Goal: Task Accomplishment & Management: Use online tool/utility

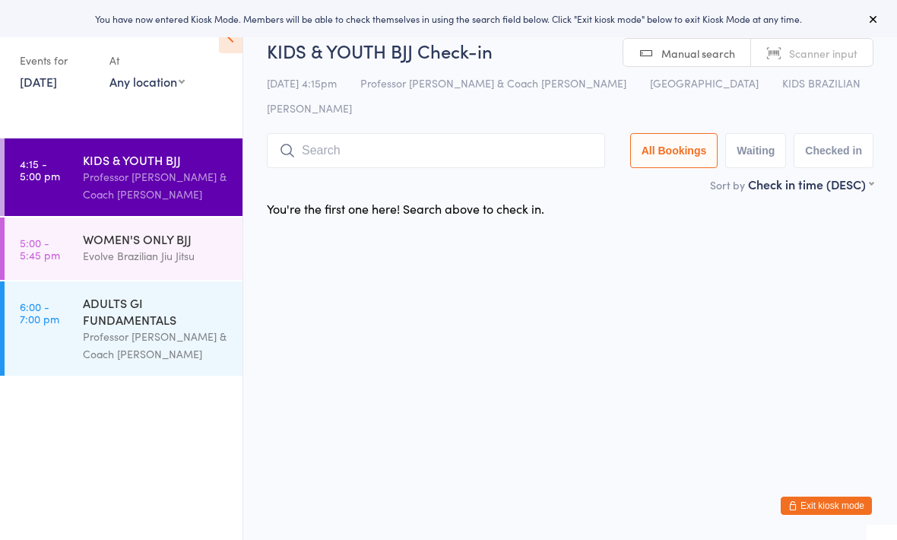
click at [314, 133] on input "search" at bounding box center [436, 150] width 338 height 35
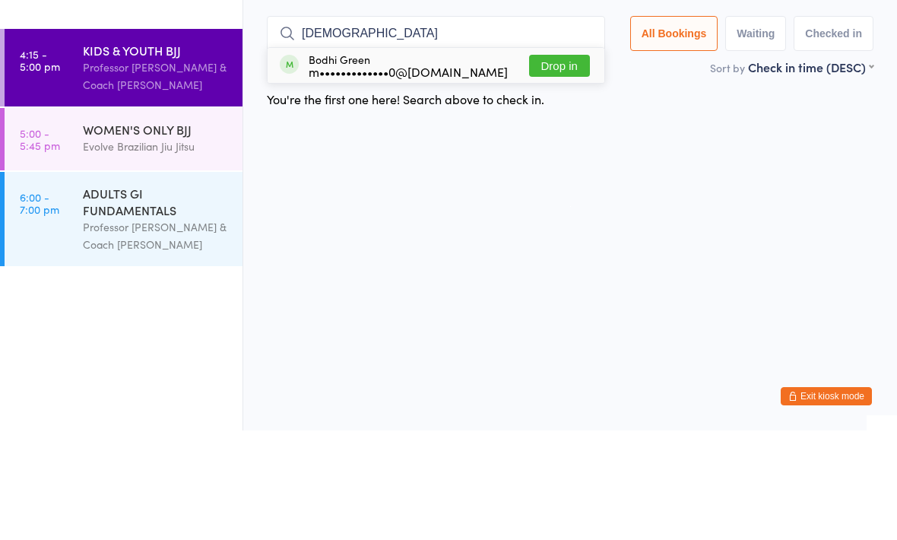
type input "[DEMOGRAPHIC_DATA]"
click at [556, 164] on button "Drop in" at bounding box center [559, 175] width 61 height 22
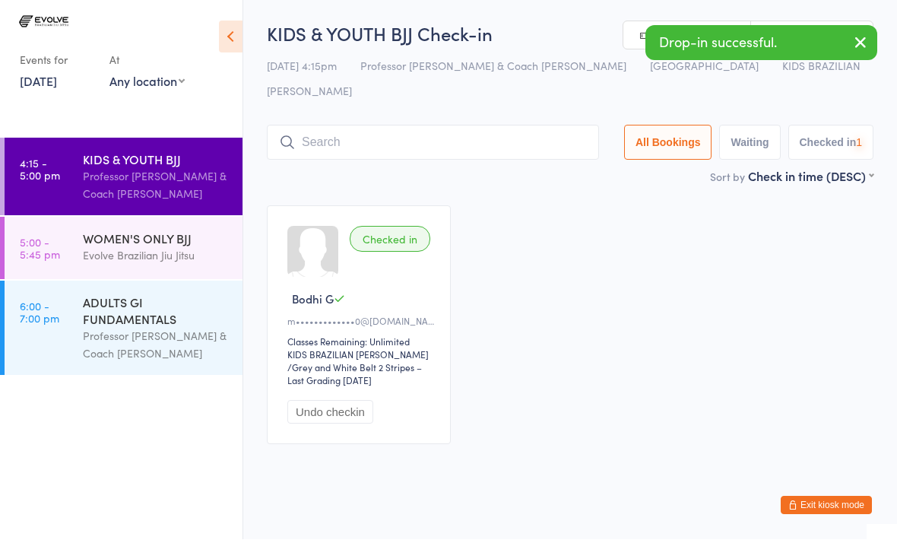
scroll to position [1, 0]
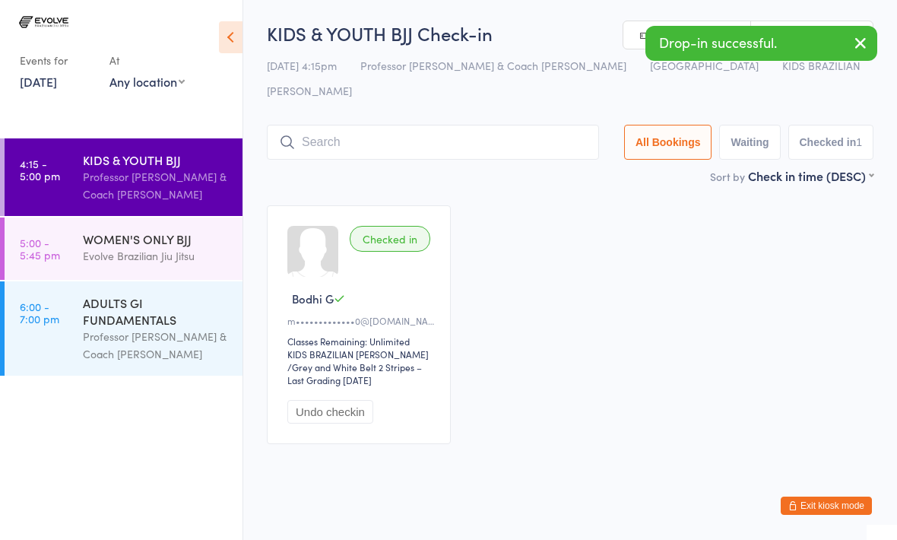
click at [340, 135] on input "search" at bounding box center [433, 142] width 332 height 35
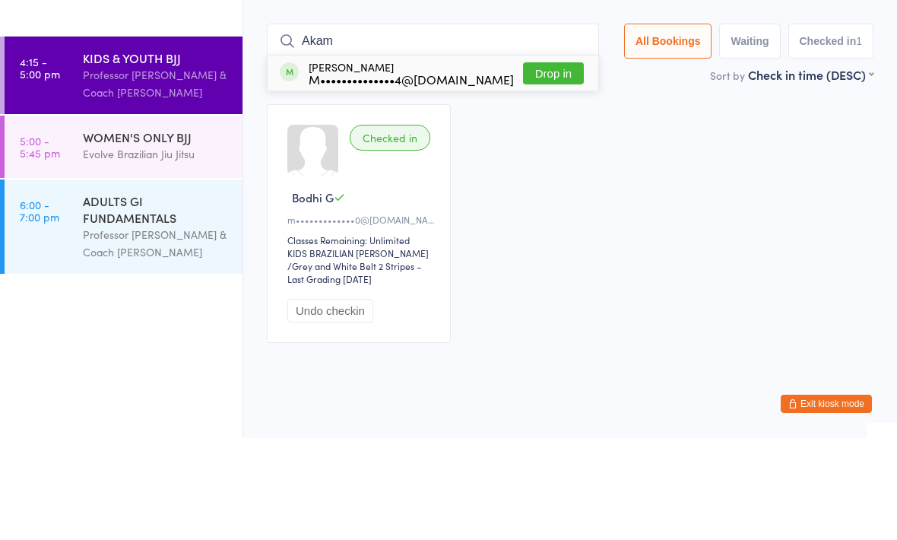
type input "Akam"
click at [540, 157] on div "[PERSON_NAME] M••••••••••••••4@[DOMAIN_NAME] Drop in" at bounding box center [432, 174] width 331 height 35
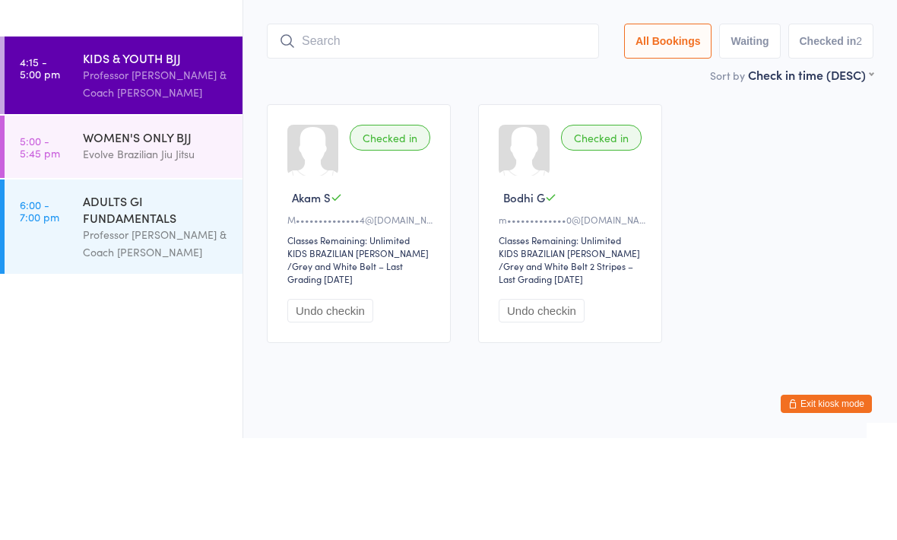
click at [334, 125] on input "search" at bounding box center [433, 142] width 332 height 35
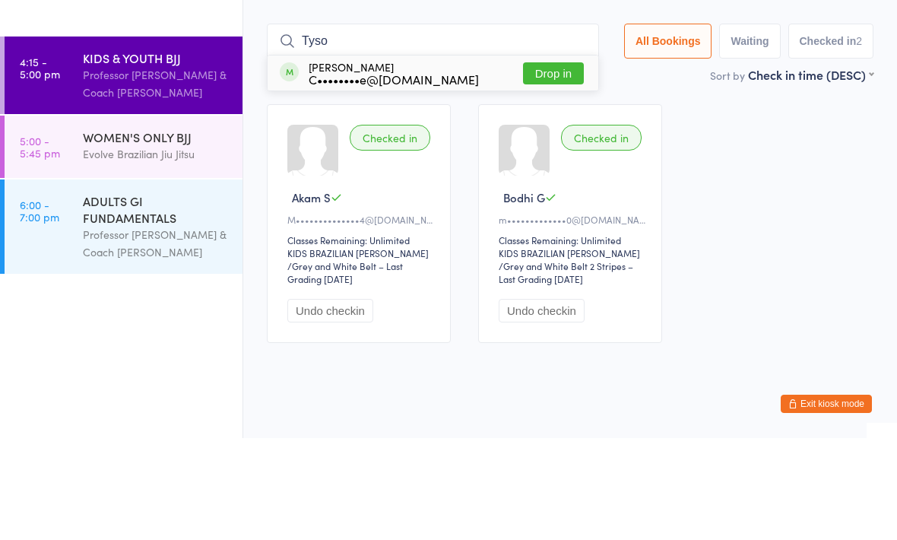
type input "Tyso"
click at [410, 175] on div "C••••••••e@[DOMAIN_NAME]" at bounding box center [394, 181] width 170 height 12
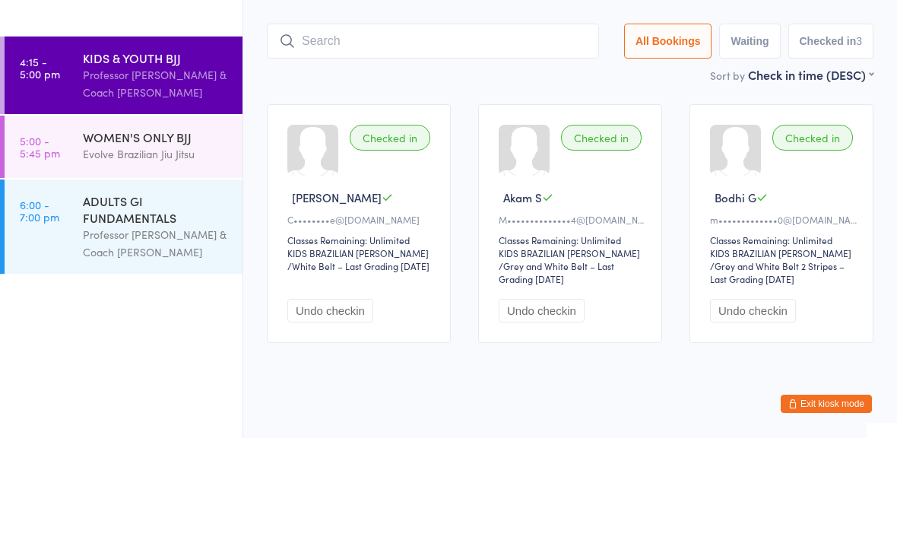
type input "o"
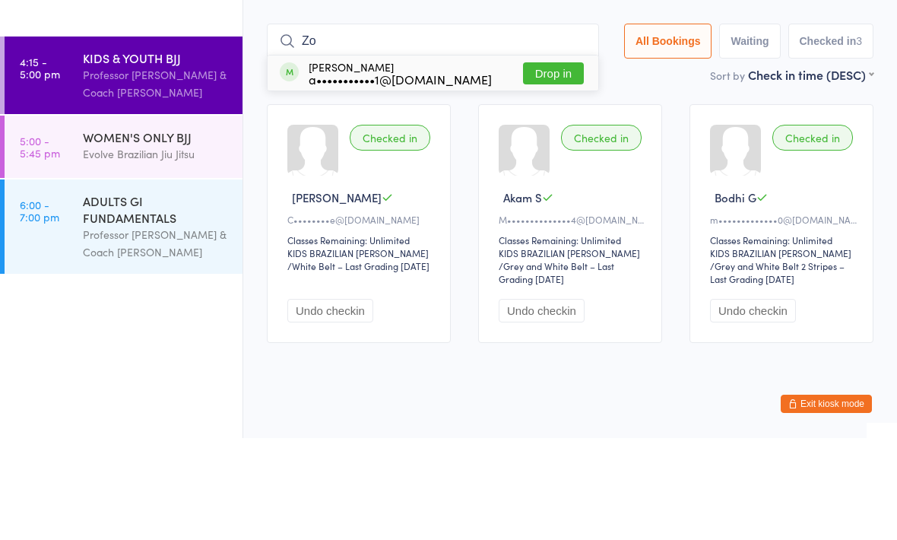
type input "Zo"
click at [531, 164] on button "Drop in" at bounding box center [553, 175] width 61 height 22
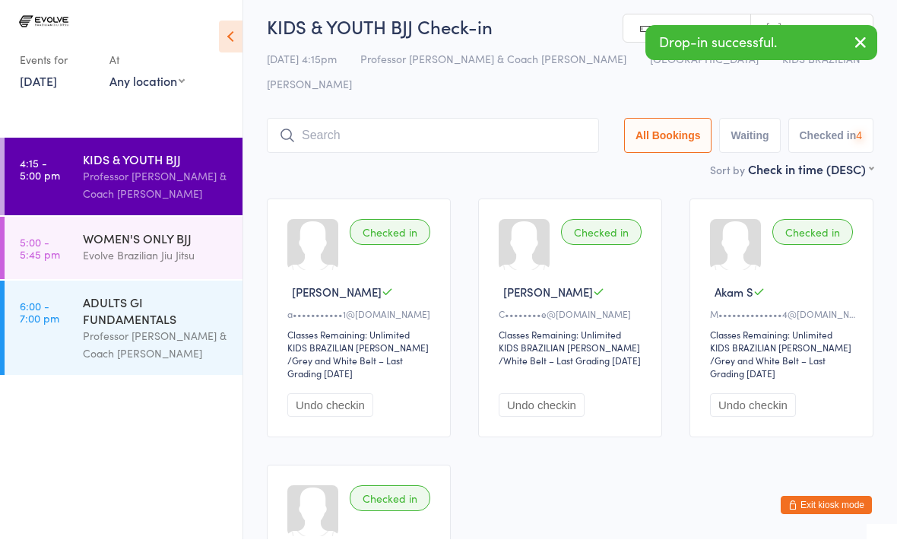
scroll to position [8, 0]
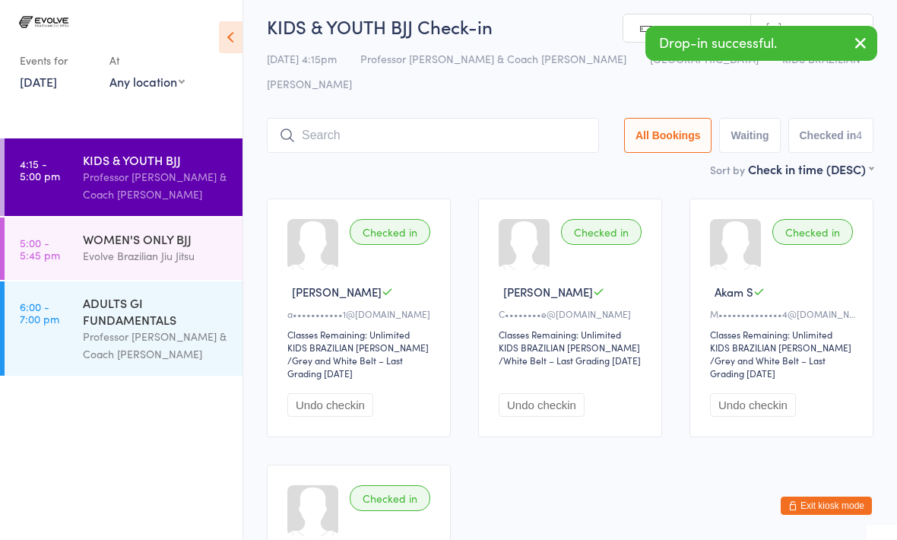
click at [338, 88] on div "KIDS & YOUTH BJJ Check-in [DATE] 4:15pm Professor [PERSON_NAME] & Coach [PERSON…" at bounding box center [570, 87] width 606 height 147
click at [368, 118] on input "search" at bounding box center [433, 135] width 332 height 35
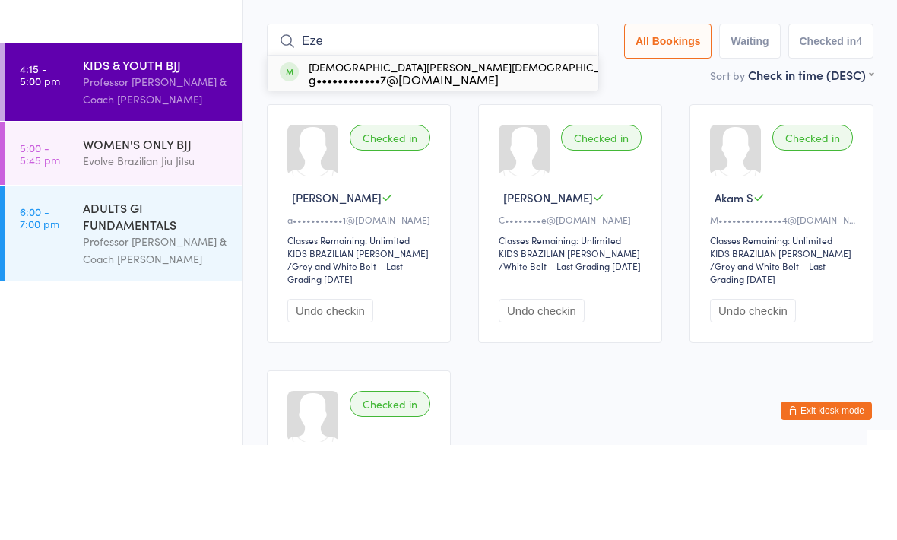
type input "Eze"
click at [339, 168] on div "g••••••••••••7@[DOMAIN_NAME]" at bounding box center [469, 174] width 321 height 12
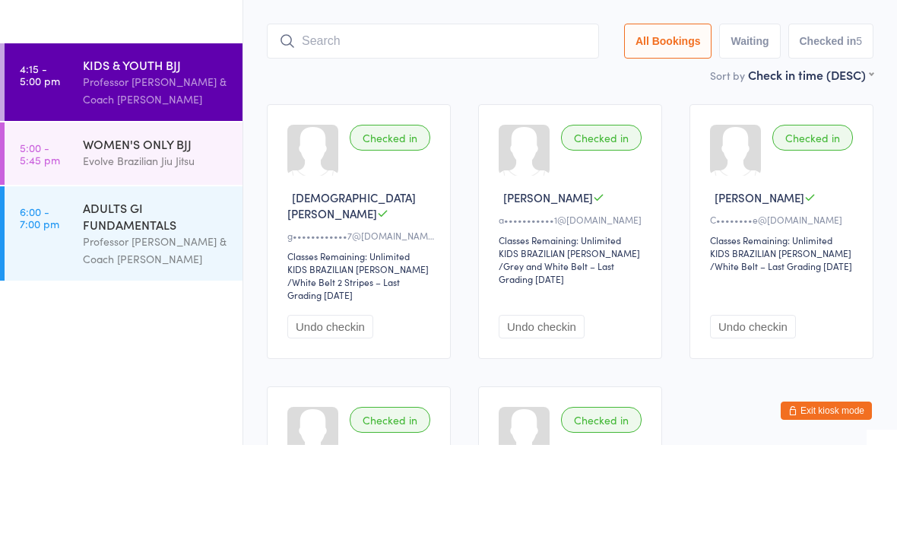
click at [418, 119] on input "search" at bounding box center [433, 136] width 332 height 35
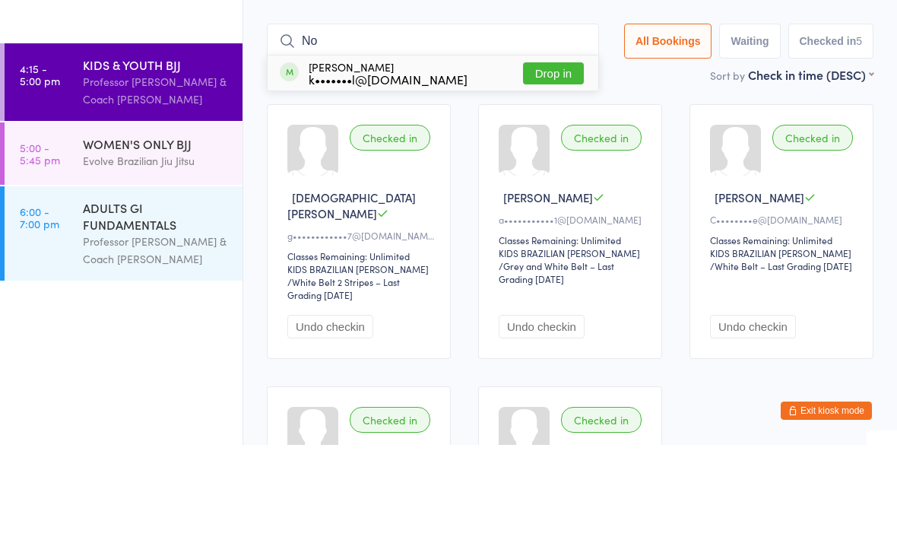
type input "No"
click at [523, 157] on button "Drop in" at bounding box center [553, 168] width 61 height 22
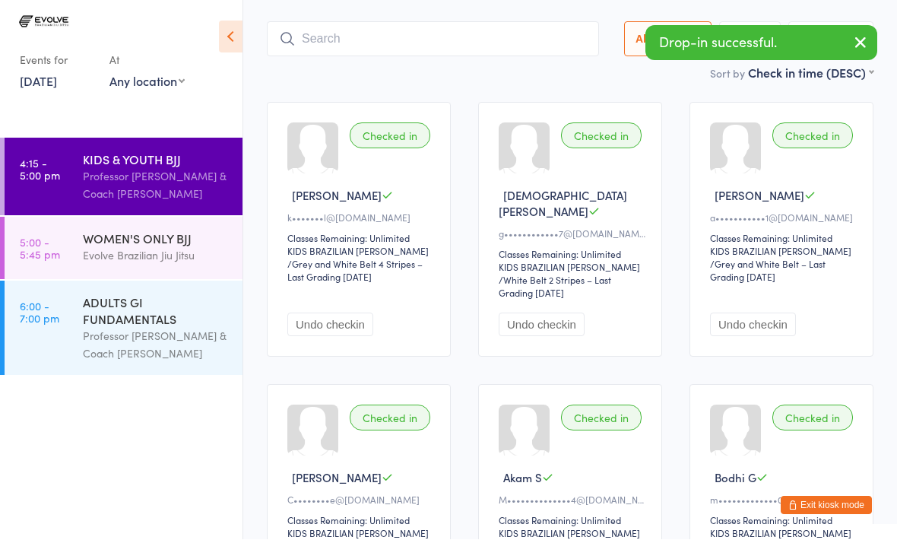
click at [332, 22] on input "search" at bounding box center [433, 39] width 332 height 35
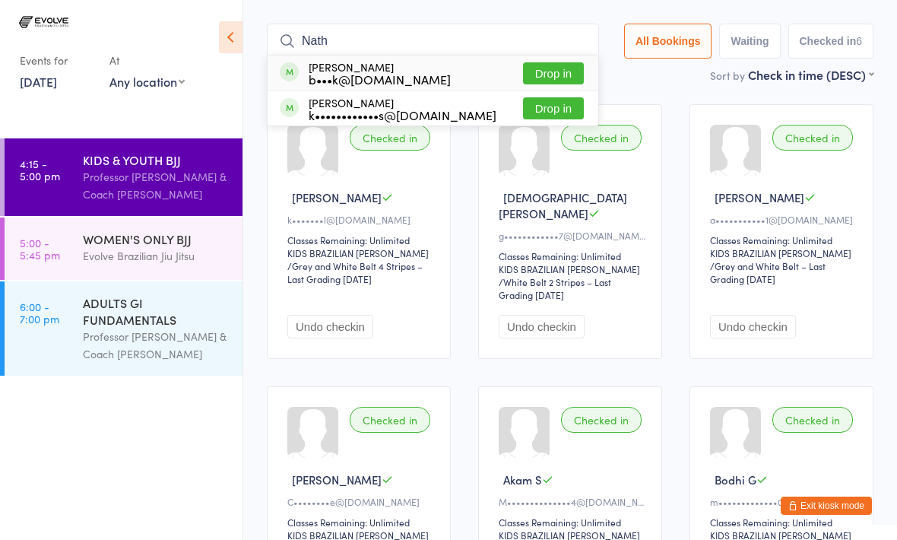
type input "Nath"
click at [544, 97] on button "Drop in" at bounding box center [553, 108] width 61 height 22
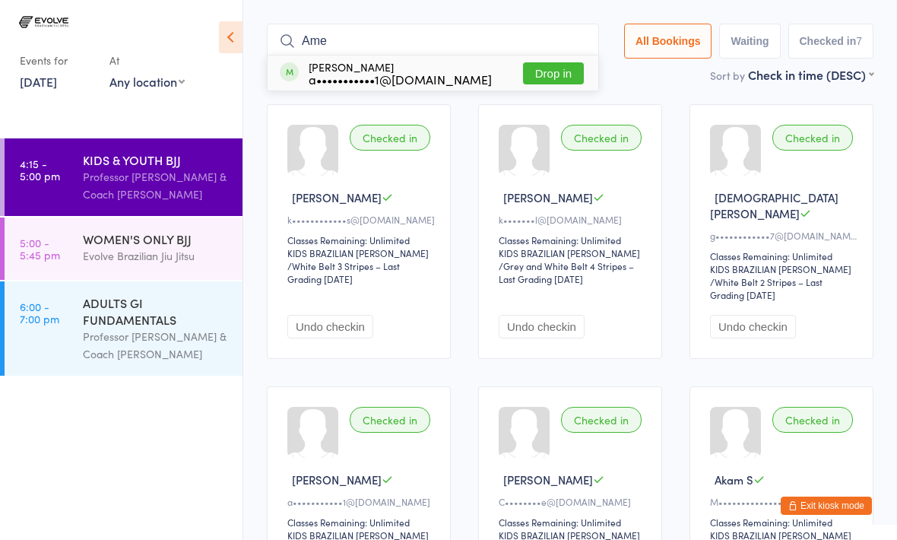
type input "Ame"
click at [302, 61] on div "[PERSON_NAME] a•••••••••••1@[DOMAIN_NAME]" at bounding box center [386, 73] width 212 height 24
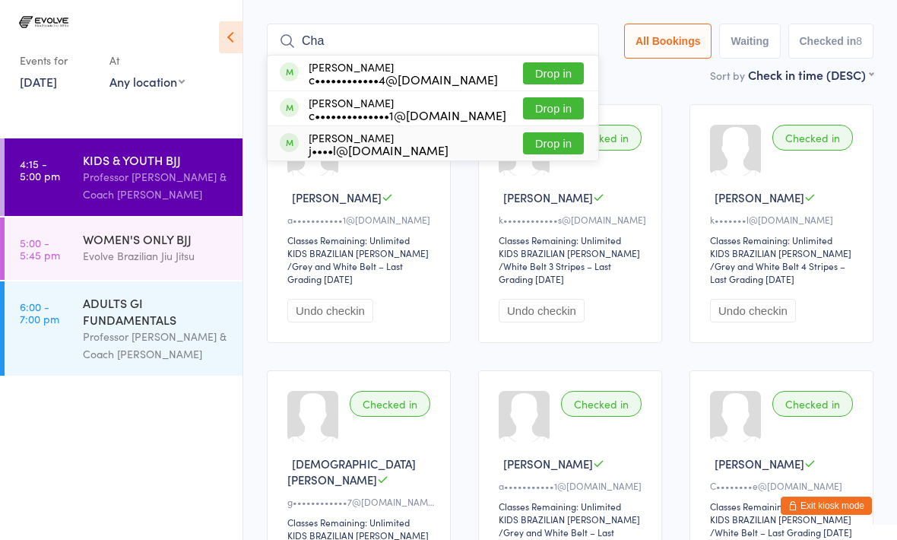
type input "Cha"
click at [283, 133] on span at bounding box center [289, 142] width 19 height 19
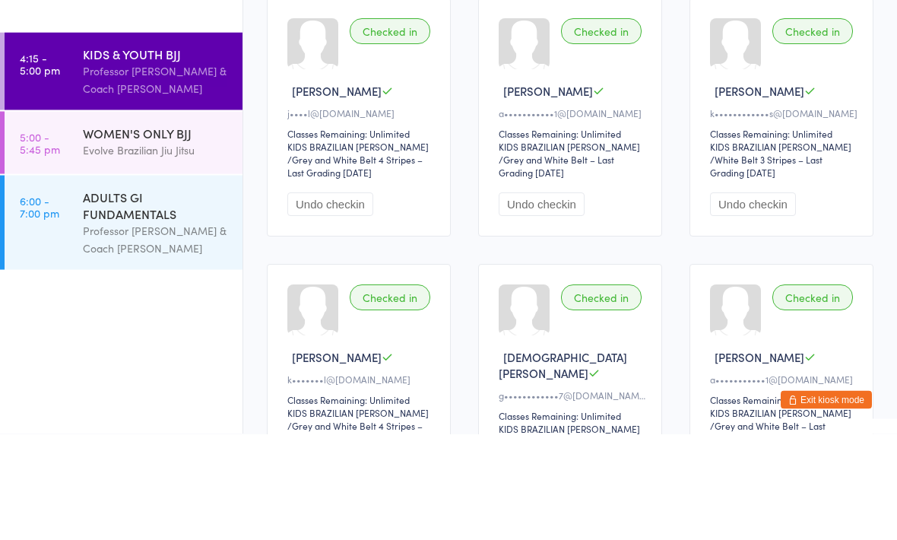
click at [141, 230] on div "WOMEN'S ONLY BJJ" at bounding box center [156, 238] width 147 height 17
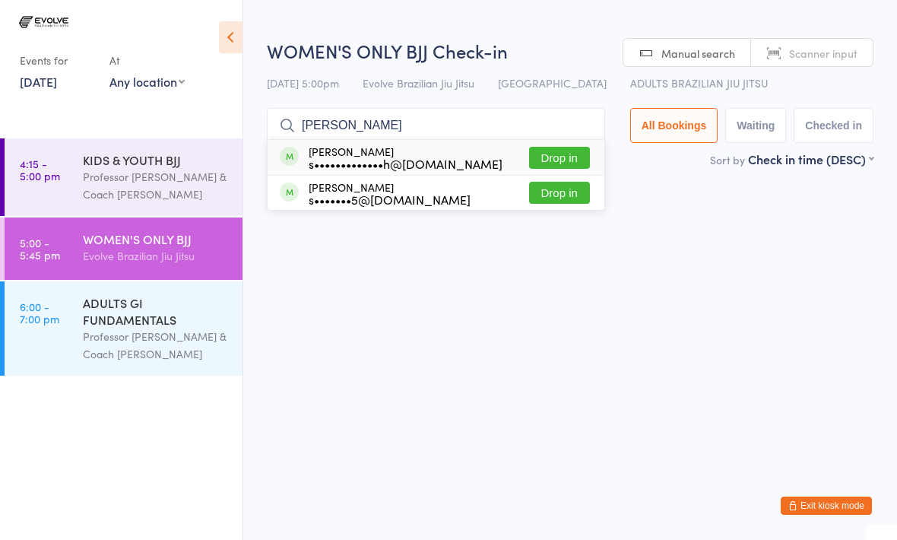
type input "[PERSON_NAME]"
click at [560, 161] on button "Drop in" at bounding box center [559, 158] width 61 height 22
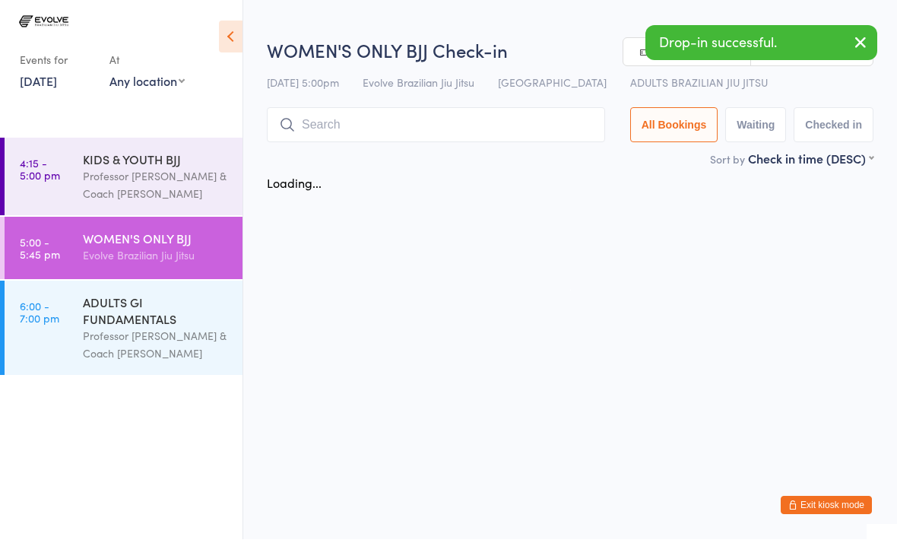
scroll to position [1, 0]
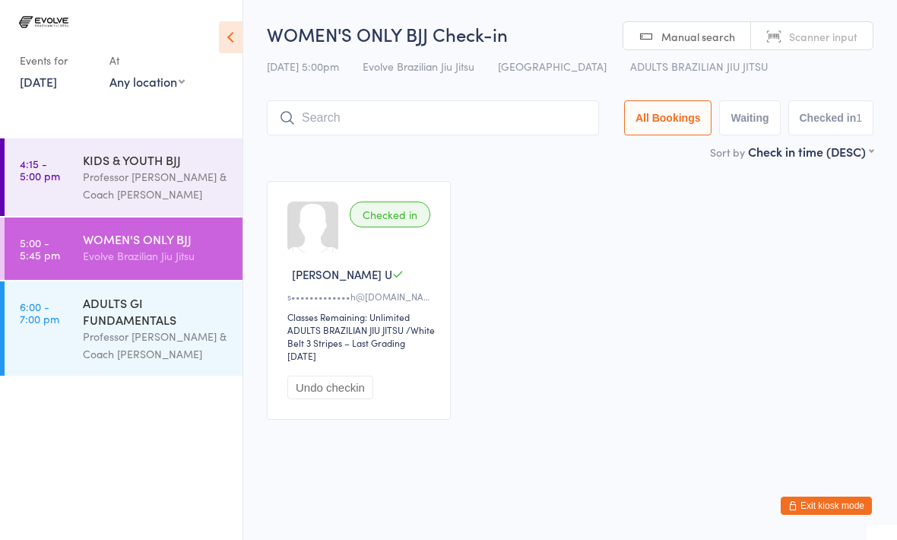
click at [388, 122] on input "search" at bounding box center [433, 117] width 332 height 35
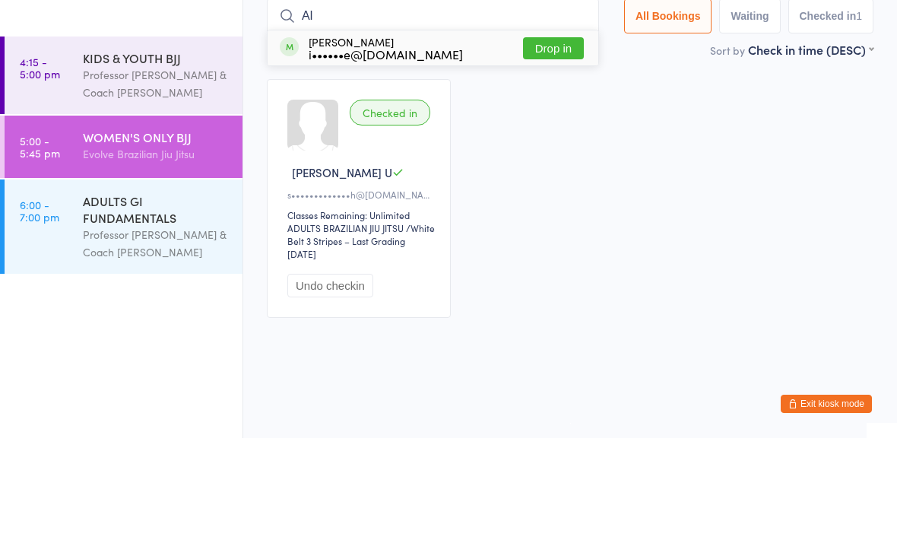
type input "Al"
click at [422, 150] on div "i••••••e@[DOMAIN_NAME]" at bounding box center [386, 156] width 154 height 12
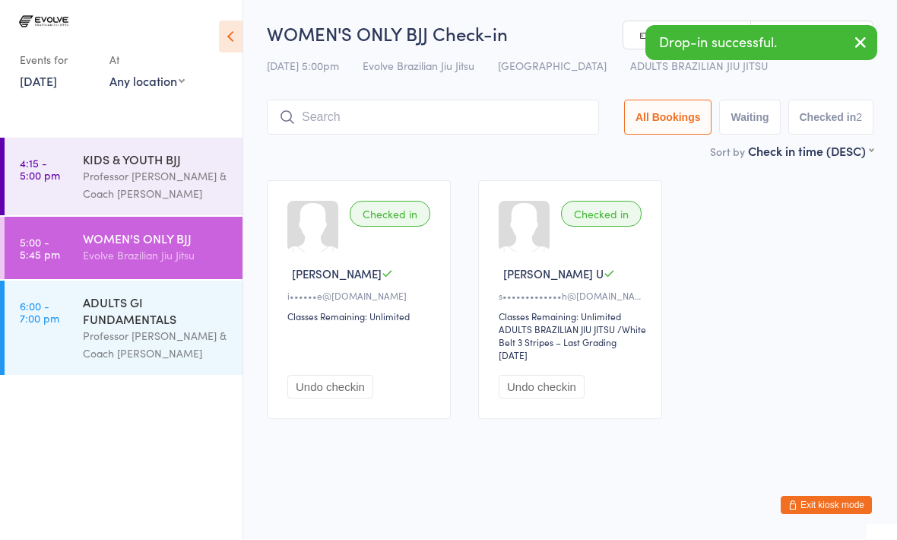
click at [372, 106] on input "search" at bounding box center [433, 117] width 332 height 35
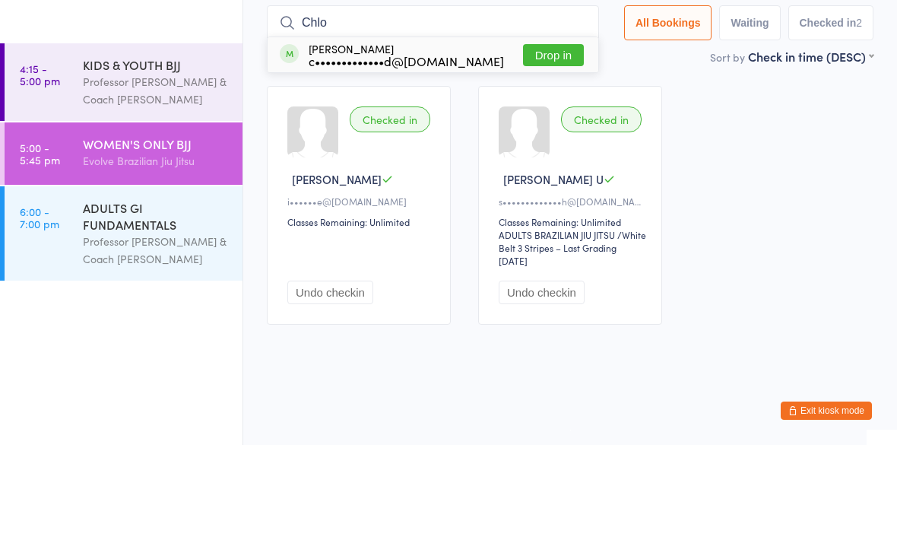
type input "Chlo"
click at [530, 139] on button "Drop in" at bounding box center [553, 150] width 61 height 22
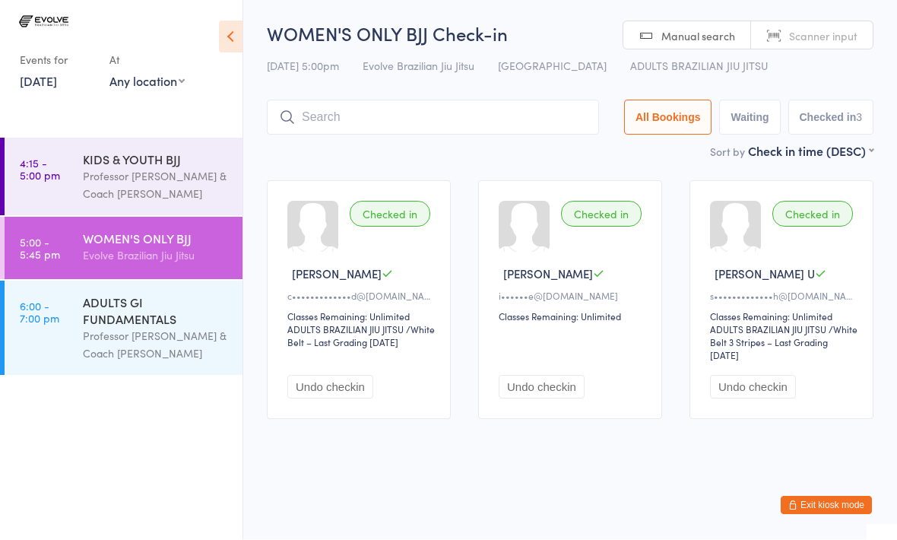
click at [494, 85] on div "WOMEN'S ONLY BJJ Check-in [DATE] 5:00pm Evolve Brazilian Jiu Jitsu Port Macquar…" at bounding box center [570, 82] width 606 height 122
click at [505, 115] on input "search" at bounding box center [433, 117] width 332 height 35
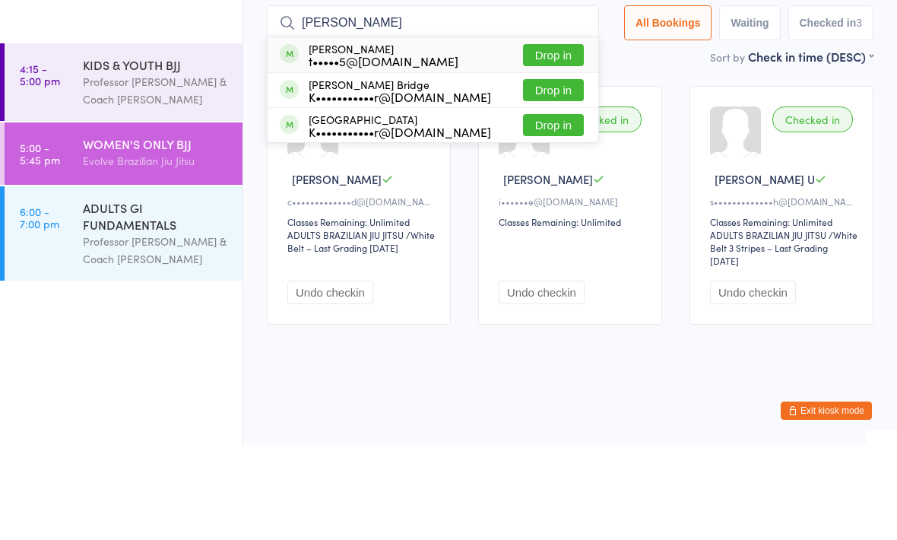
type input "[PERSON_NAME]"
click at [378, 138] on div "[PERSON_NAME] t•••••5@[DOMAIN_NAME]" at bounding box center [384, 150] width 150 height 24
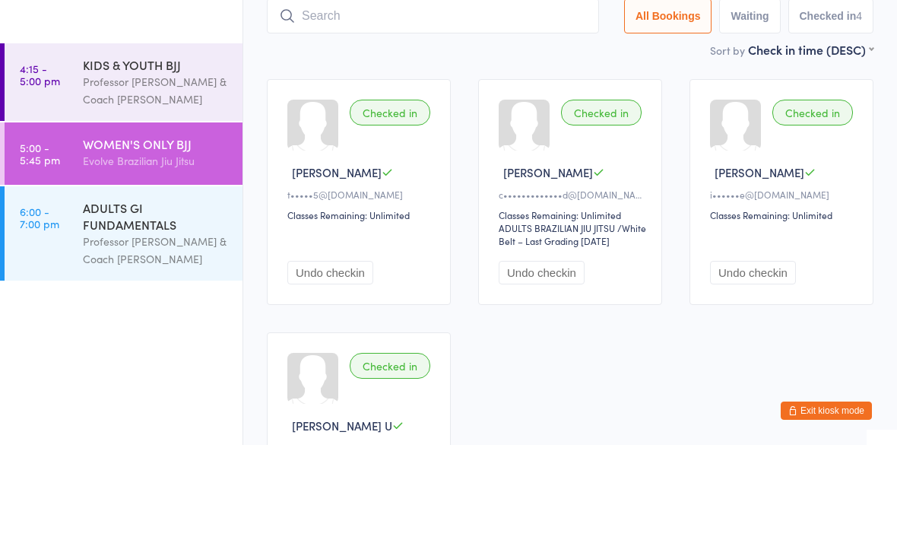
scroll to position [102, 0]
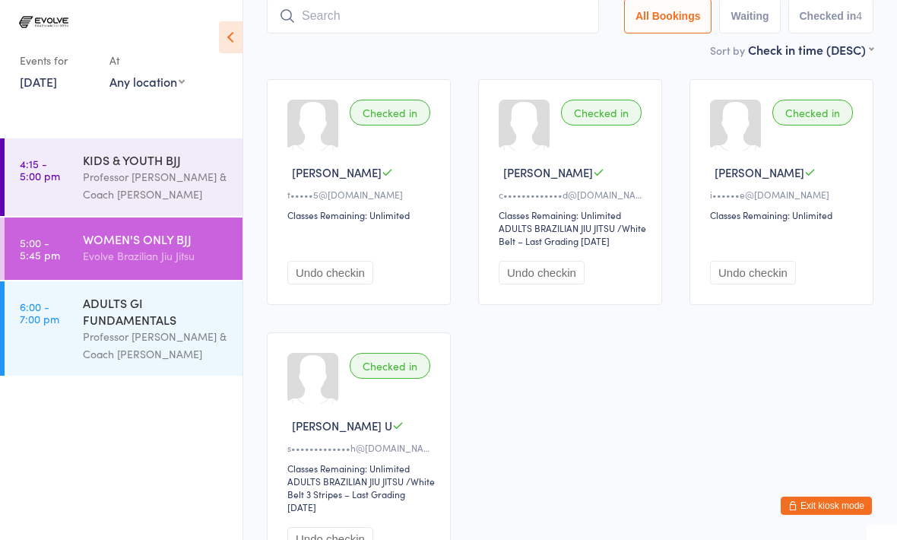
click at [313, 17] on input "search" at bounding box center [433, 15] width 332 height 35
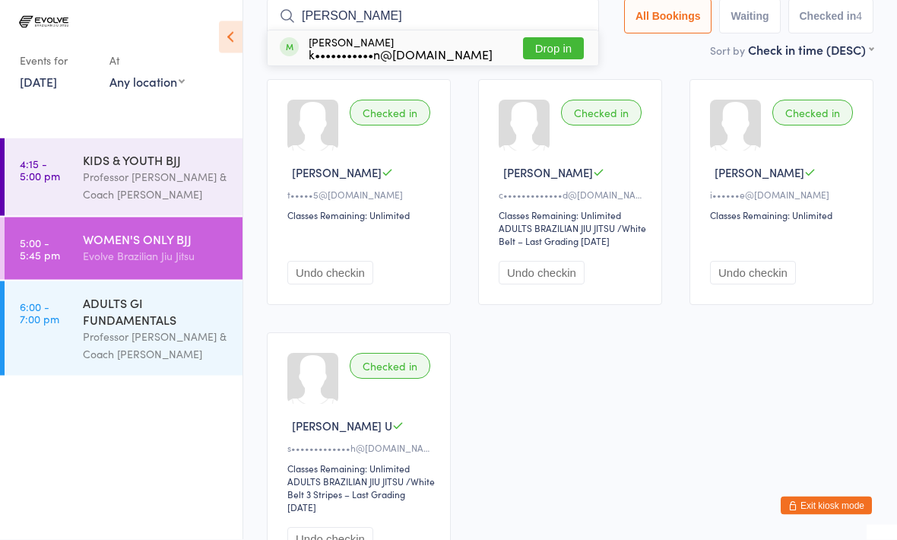
type input "[PERSON_NAME]"
click at [371, 36] on div "[PERSON_NAME] k•••••••••••n@[DOMAIN_NAME]" at bounding box center [401, 48] width 184 height 24
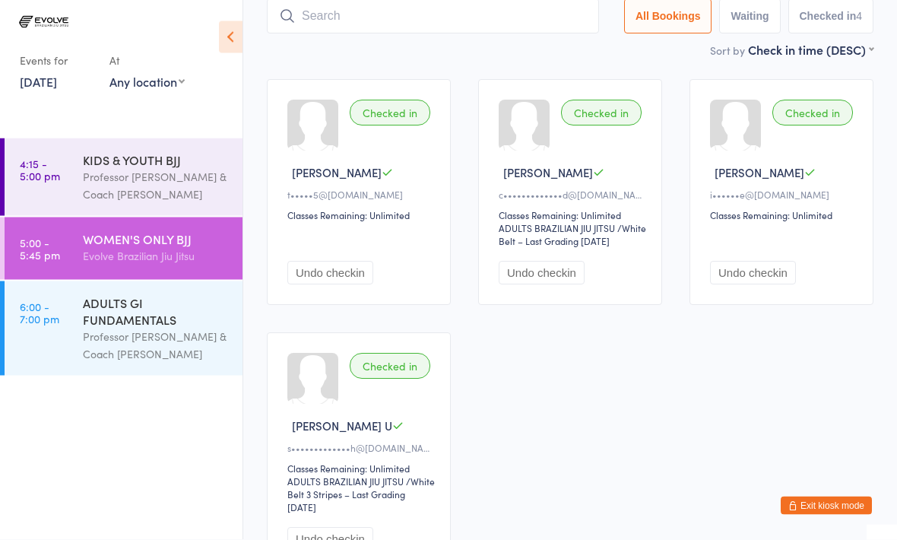
scroll to position [102, 0]
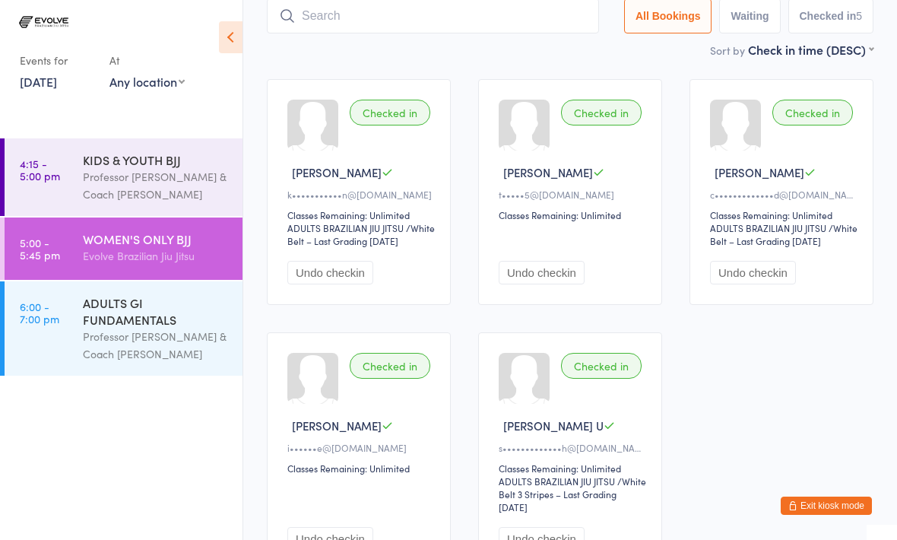
click at [328, 2] on input "search" at bounding box center [433, 15] width 332 height 35
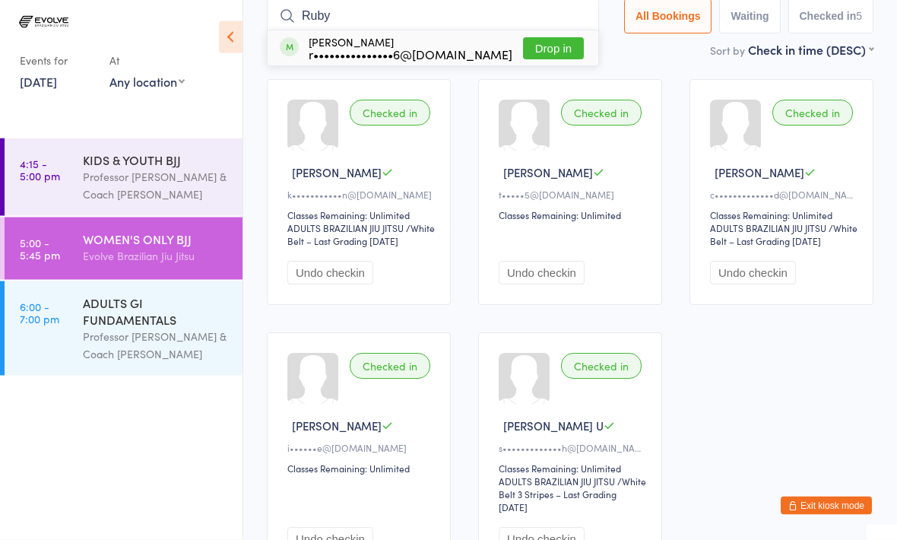
type input "Ruby"
click at [527, 38] on button "Drop in" at bounding box center [553, 49] width 61 height 22
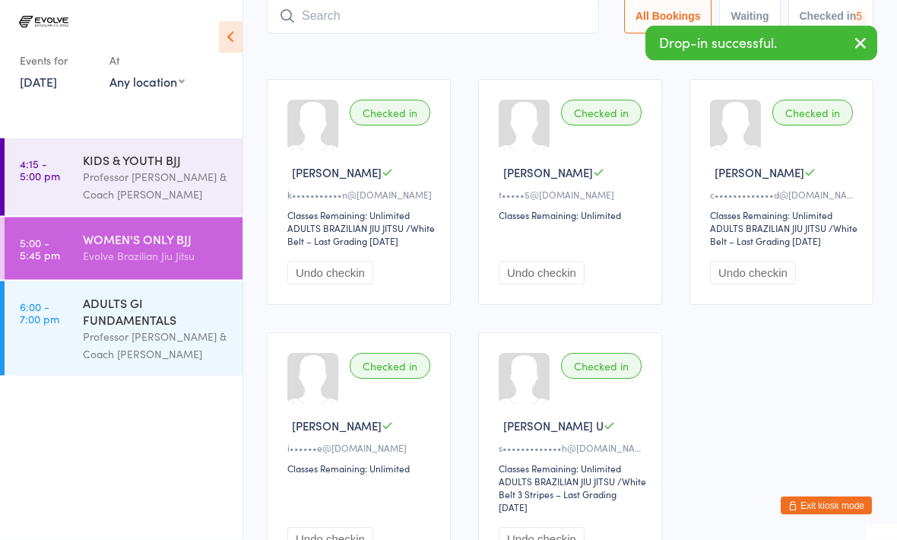
scroll to position [102, 0]
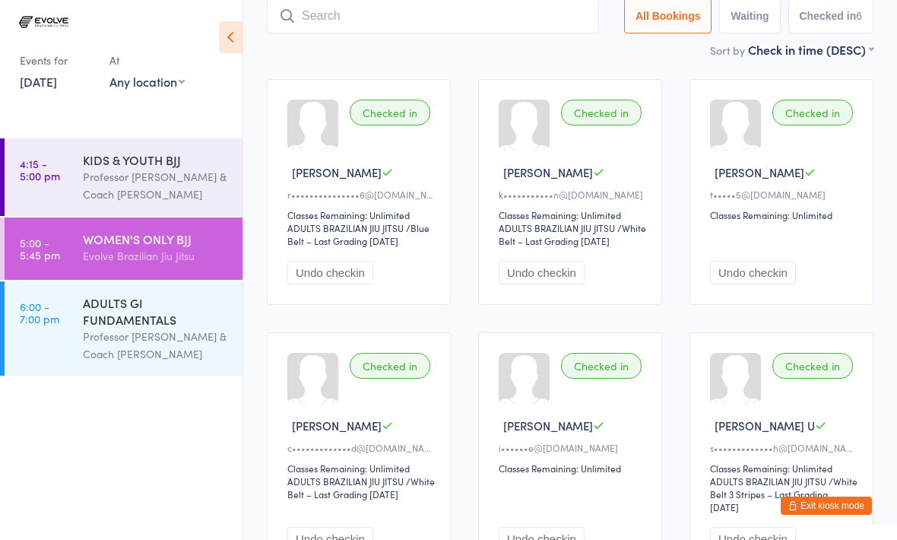
click at [321, 27] on input "search" at bounding box center [433, 15] width 332 height 35
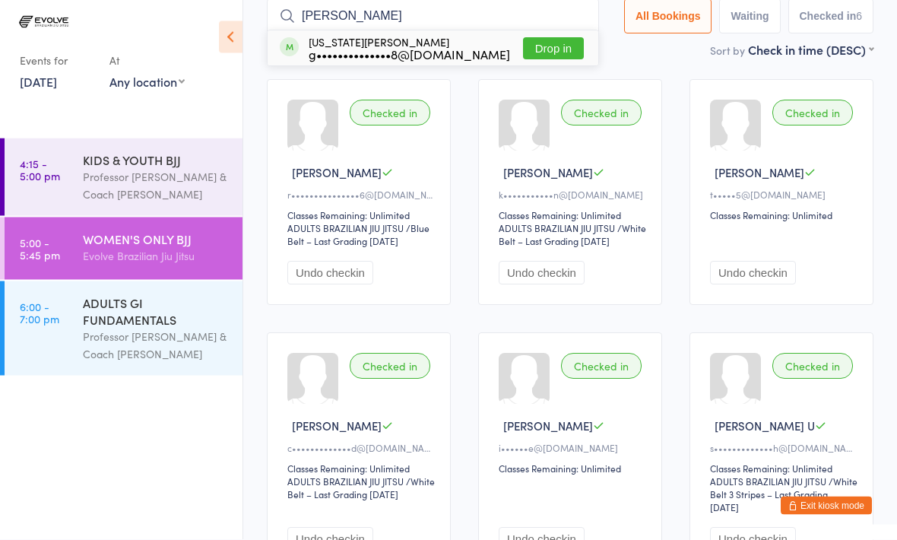
type input "[PERSON_NAME]"
click at [543, 51] on button "Drop in" at bounding box center [553, 49] width 61 height 22
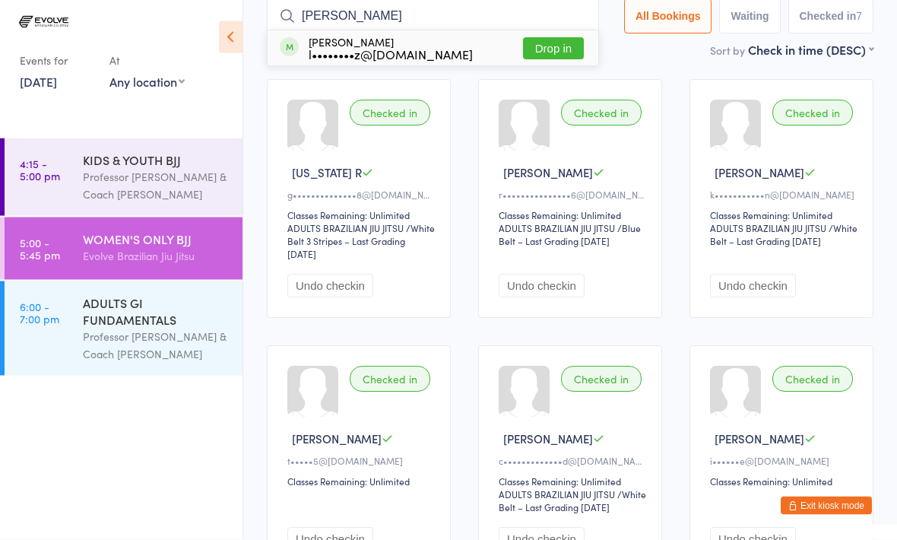
type input "[PERSON_NAME]"
click at [531, 43] on button "Drop in" at bounding box center [553, 49] width 61 height 22
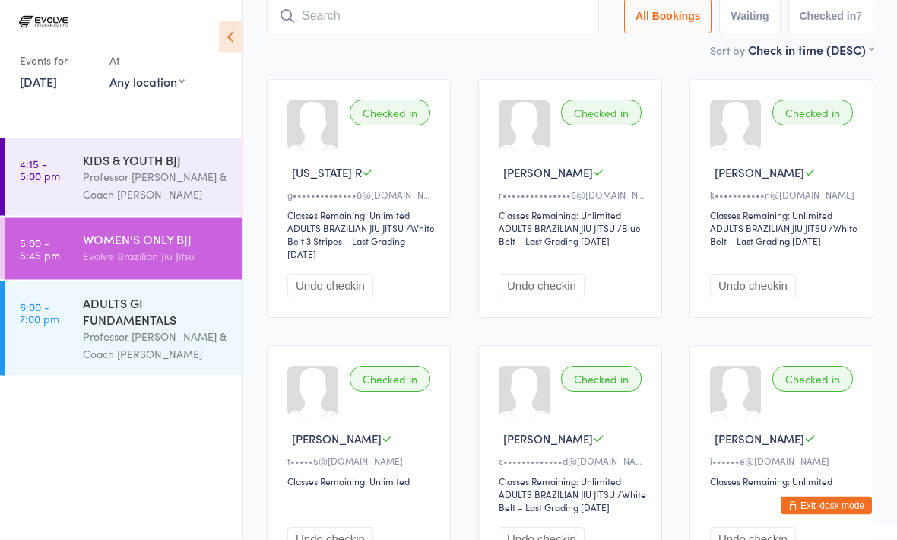
scroll to position [102, 0]
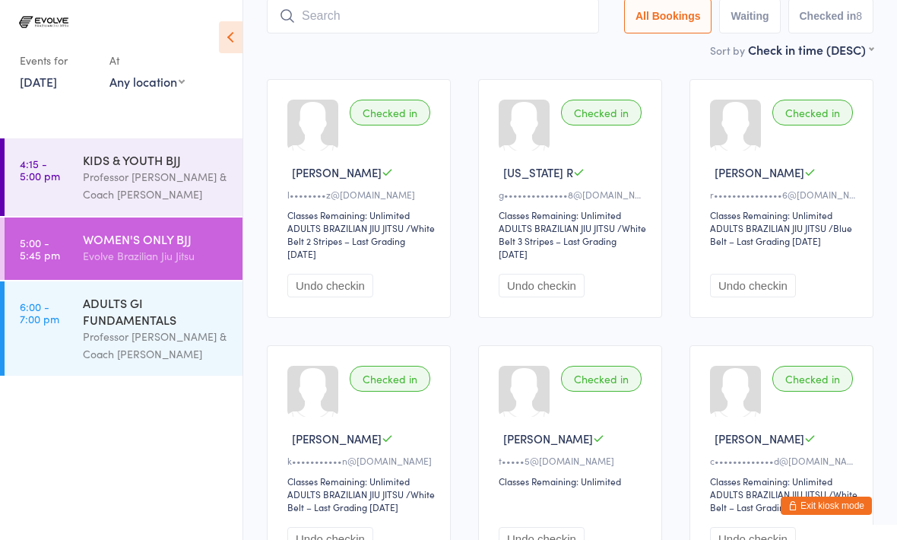
click at [351, 8] on input "search" at bounding box center [433, 15] width 332 height 35
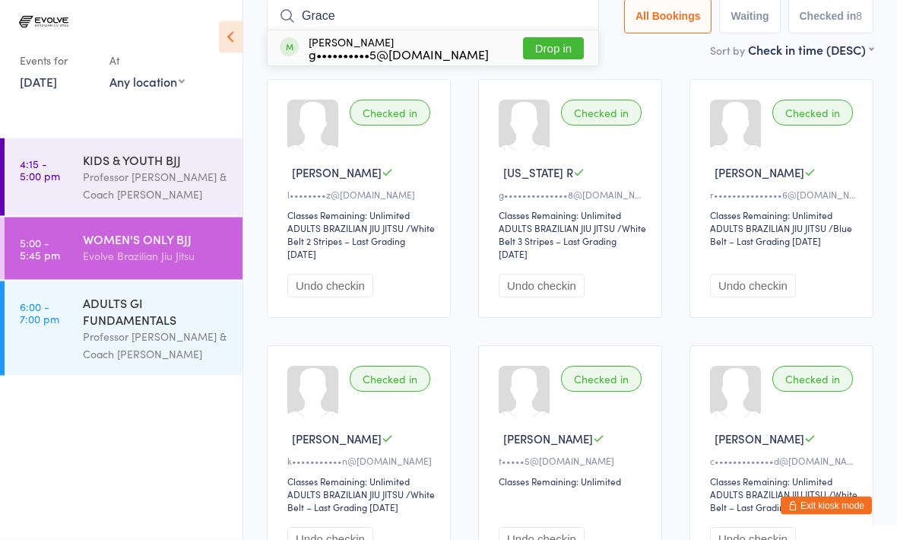
type input "Grace"
click at [534, 48] on button "Drop in" at bounding box center [553, 49] width 61 height 22
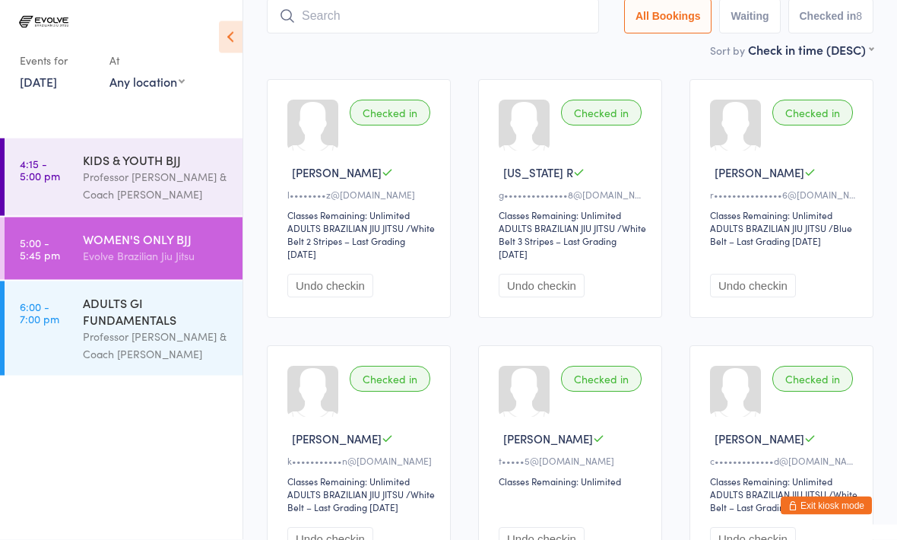
scroll to position [102, 0]
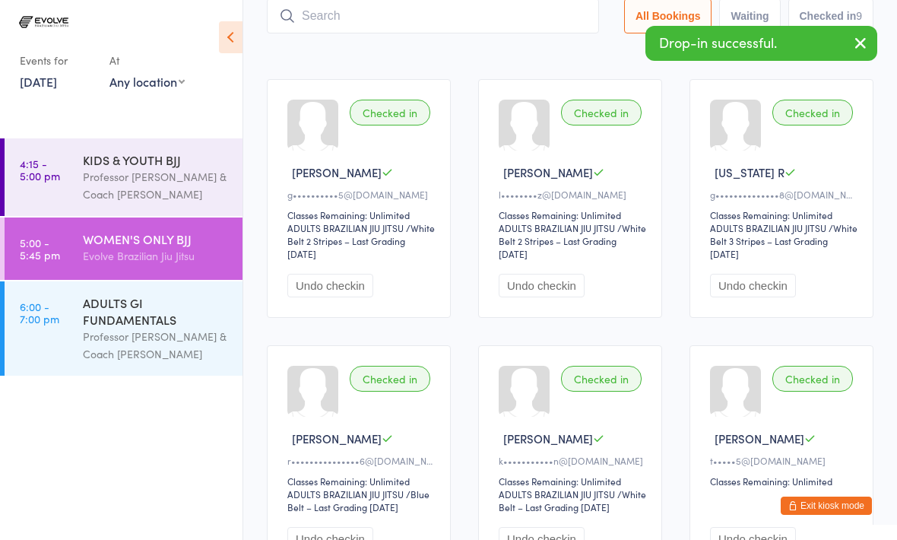
click at [331, 8] on input "search" at bounding box center [433, 15] width 332 height 35
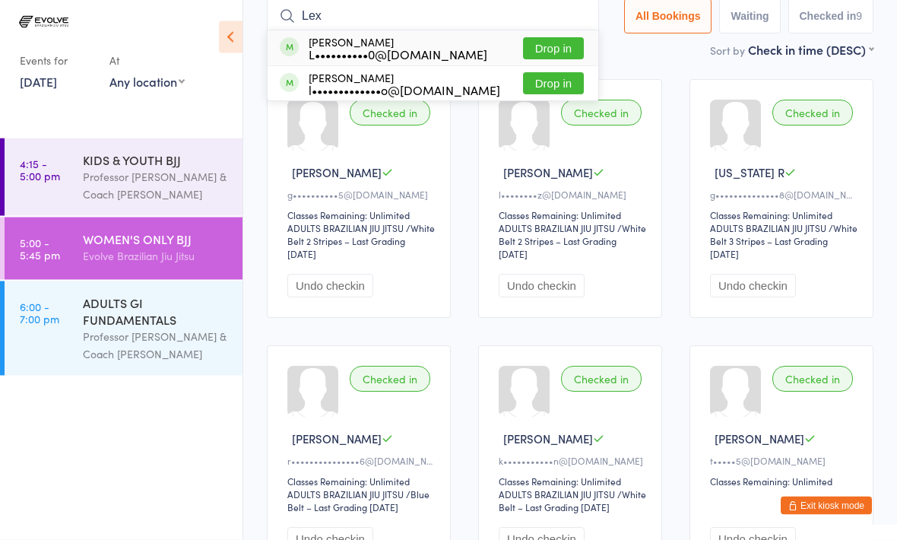
type input "Lex"
click at [530, 43] on button "Drop in" at bounding box center [553, 49] width 61 height 22
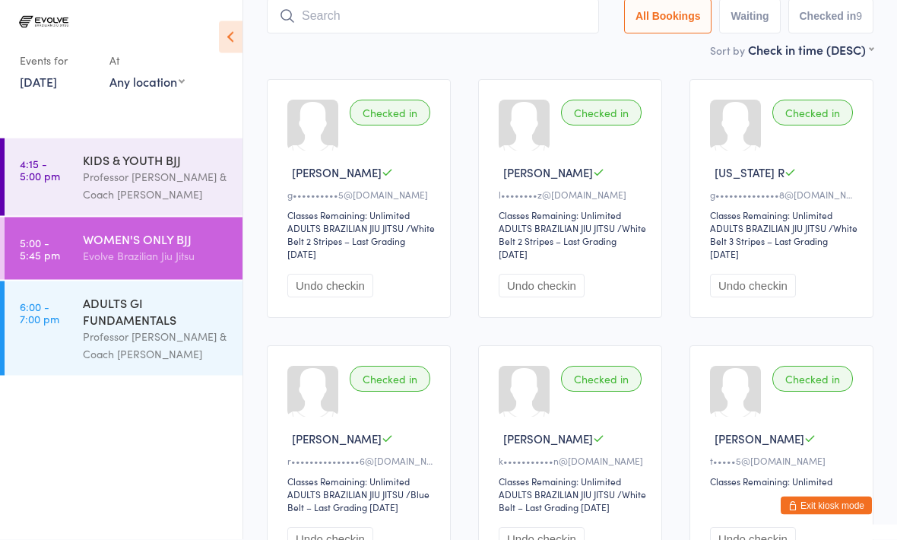
scroll to position [102, 0]
